Goal: Information Seeking & Learning: Find specific fact

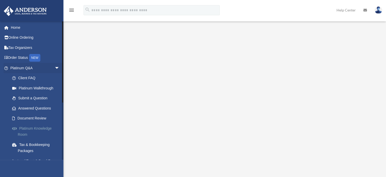
click at [25, 129] on link "Platinum Knowledge Room" at bounding box center [37, 131] width 60 height 16
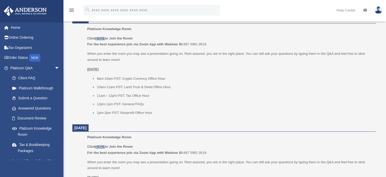
scroll to position [325, 0]
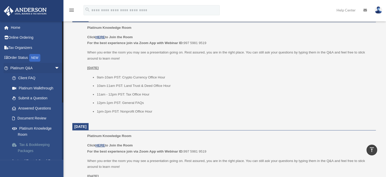
click at [27, 148] on link "Tax & Bookkeeping Packages" at bounding box center [37, 147] width 60 height 16
click at [27, 75] on link "Client FAQ" at bounding box center [37, 78] width 60 height 10
click at [26, 88] on link "Platinum Walkthrough" at bounding box center [37, 88] width 60 height 10
click at [26, 75] on link "Client FAQ" at bounding box center [37, 78] width 60 height 10
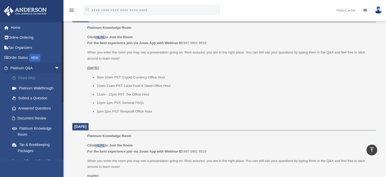
click at [26, 75] on link "Client FAQ" at bounding box center [37, 78] width 60 height 10
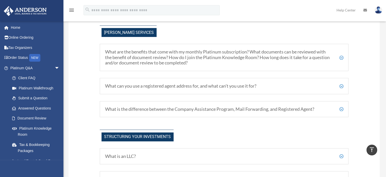
scroll to position [309, 0]
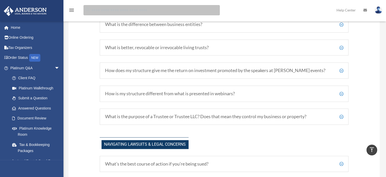
click at [118, 12] on input "search" at bounding box center [152, 10] width 136 height 10
type input "******"
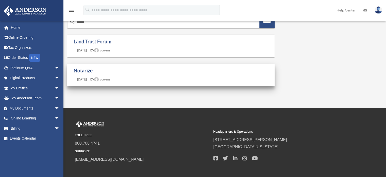
click at [98, 76] on div "Notarize Last updated [DATE] [DATE] by [PERSON_NAME]" at bounding box center [171, 74] width 195 height 15
click at [84, 71] on link "Notarize" at bounding box center [83, 70] width 19 height 6
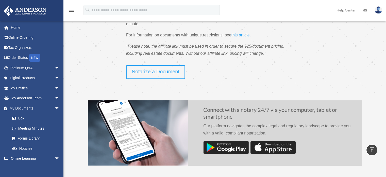
scroll to position [59, 0]
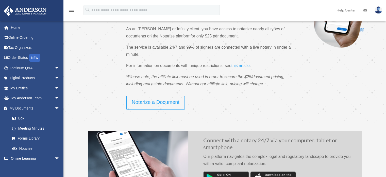
click at [155, 95] on p at bounding box center [210, 93] width 168 height 4
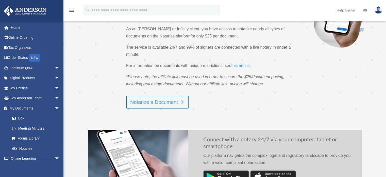
click at [148, 103] on link "Notarize a Document" at bounding box center [157, 102] width 62 height 13
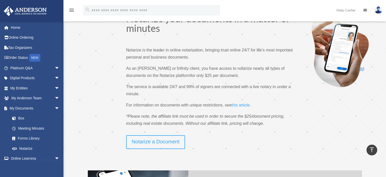
scroll to position [12, 0]
